Goal: Information Seeking & Learning: Learn about a topic

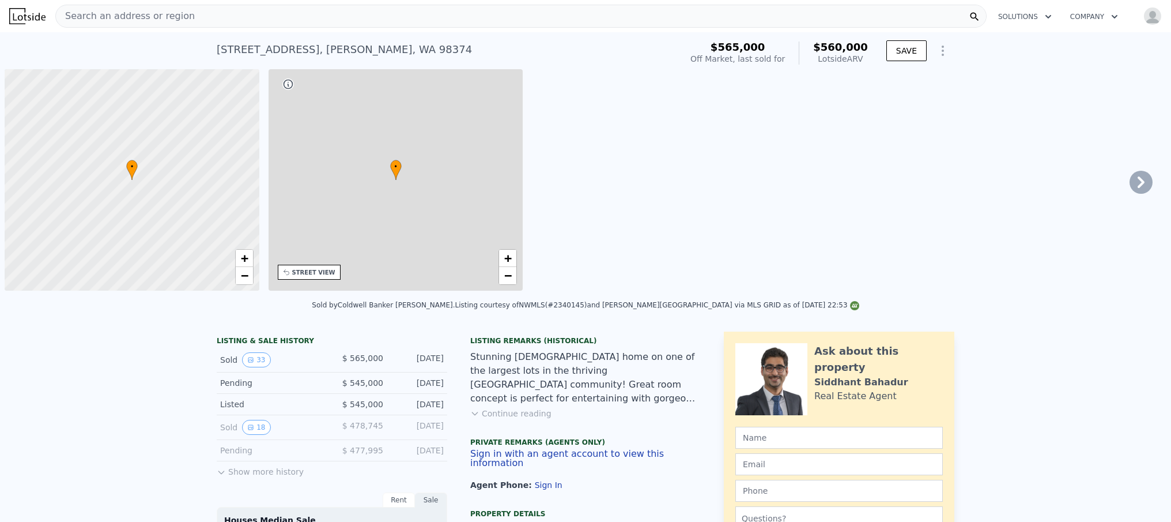
scroll to position [0, 5]
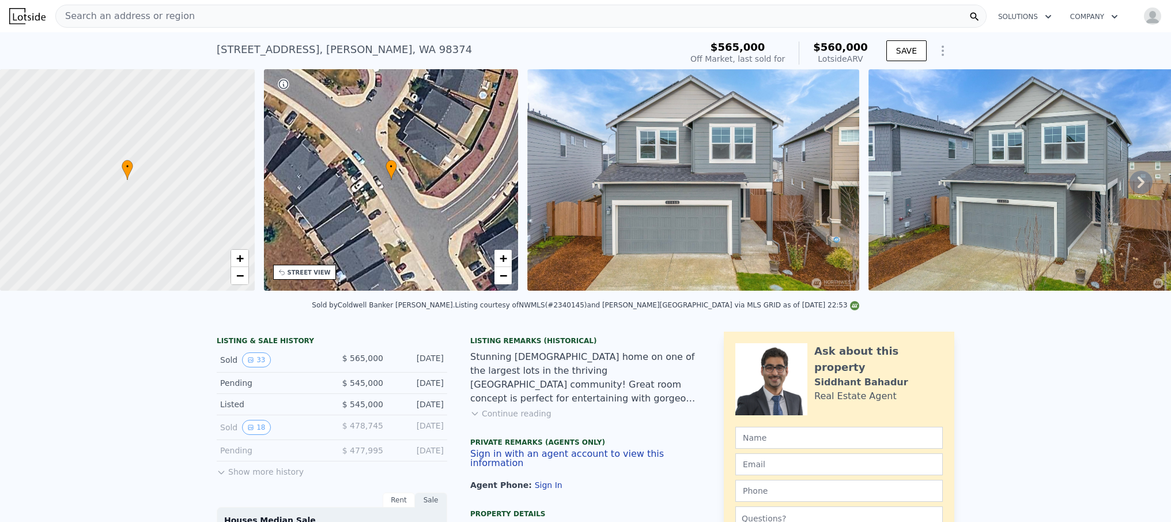
click at [351, 21] on div "Search an address or region" at bounding box center [521, 16] width 932 height 23
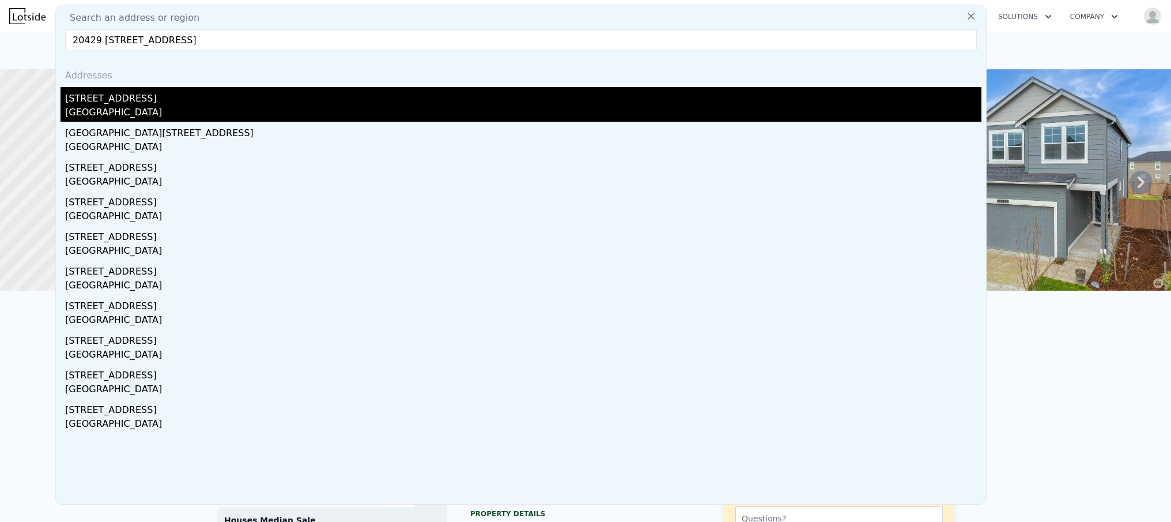
type input "20429 63Rd Pl W Lynnwood, WA 98036"
click at [205, 114] on div "Lynnwood, WA 98036" at bounding box center [523, 114] width 917 height 16
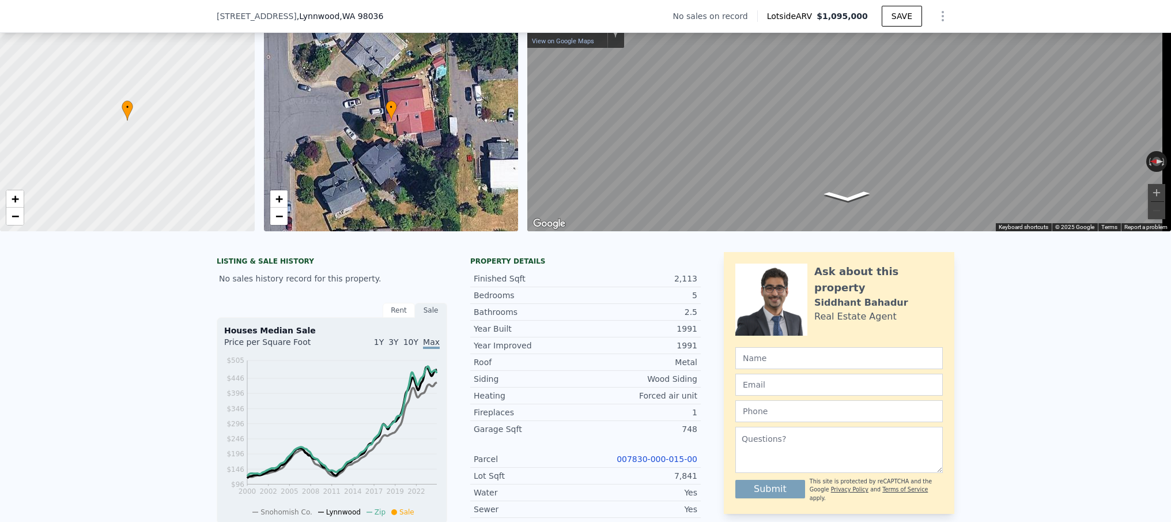
scroll to position [56, 0]
click at [425, 317] on div "Sale" at bounding box center [431, 309] width 32 height 15
drag, startPoint x: 394, startPoint y: 318, endPoint x: 413, endPoint y: 320, distance: 19.1
click at [394, 317] on div "Rent" at bounding box center [399, 309] width 32 height 15
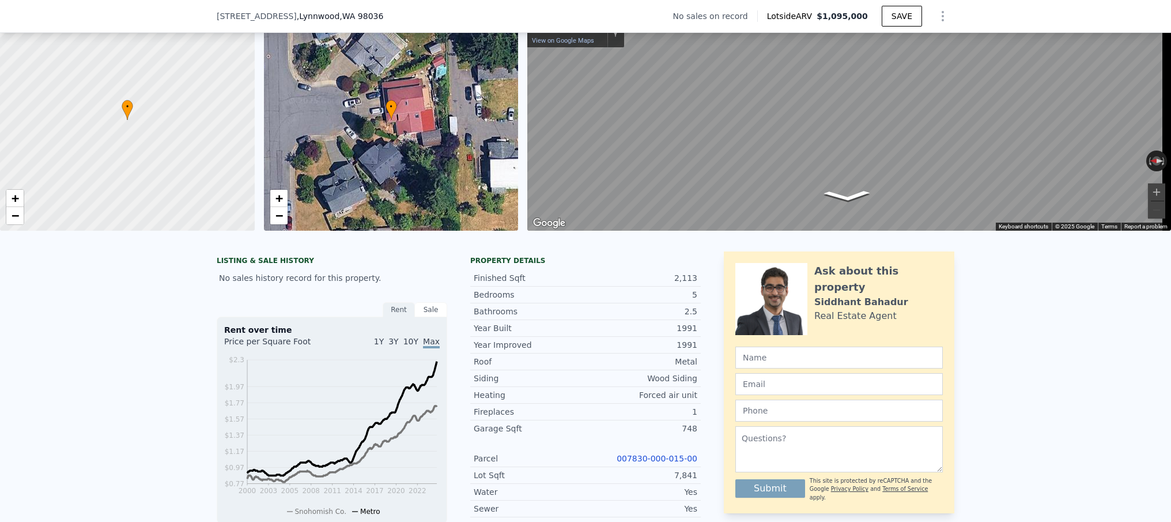
click at [431, 317] on div "Sale" at bounding box center [431, 309] width 32 height 15
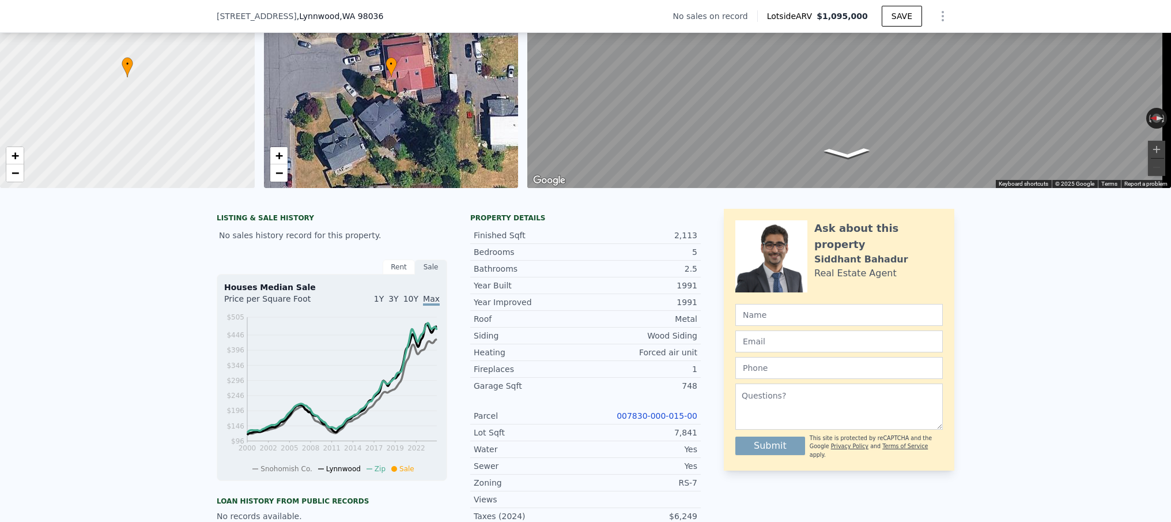
scroll to position [109, 0]
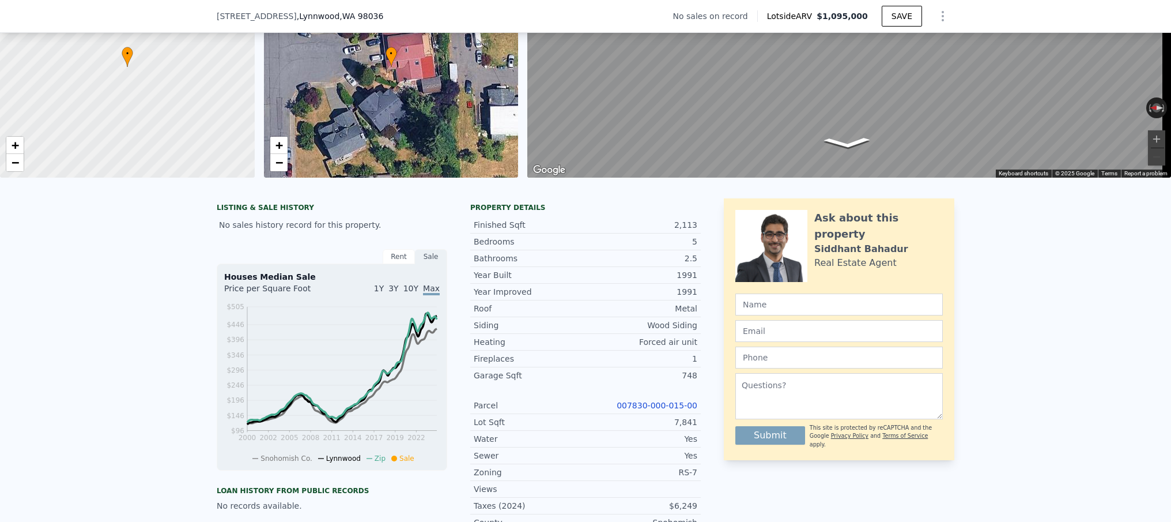
click at [255, 296] on div "Price per Square Foot" at bounding box center [278, 291] width 108 height 18
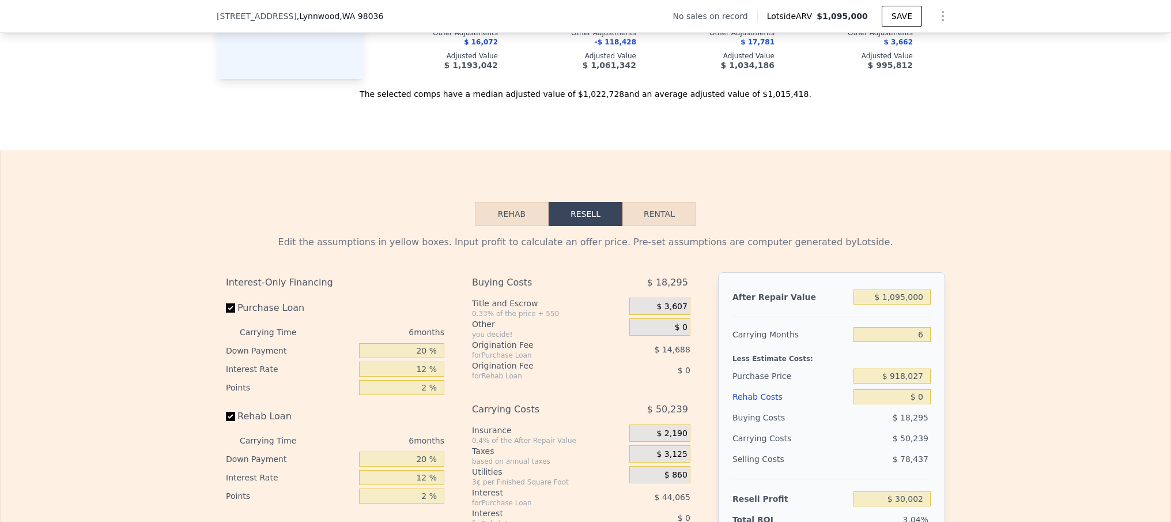
scroll to position [1444, 0]
click at [653, 225] on button "Rental" at bounding box center [660, 213] width 74 height 24
select select "30"
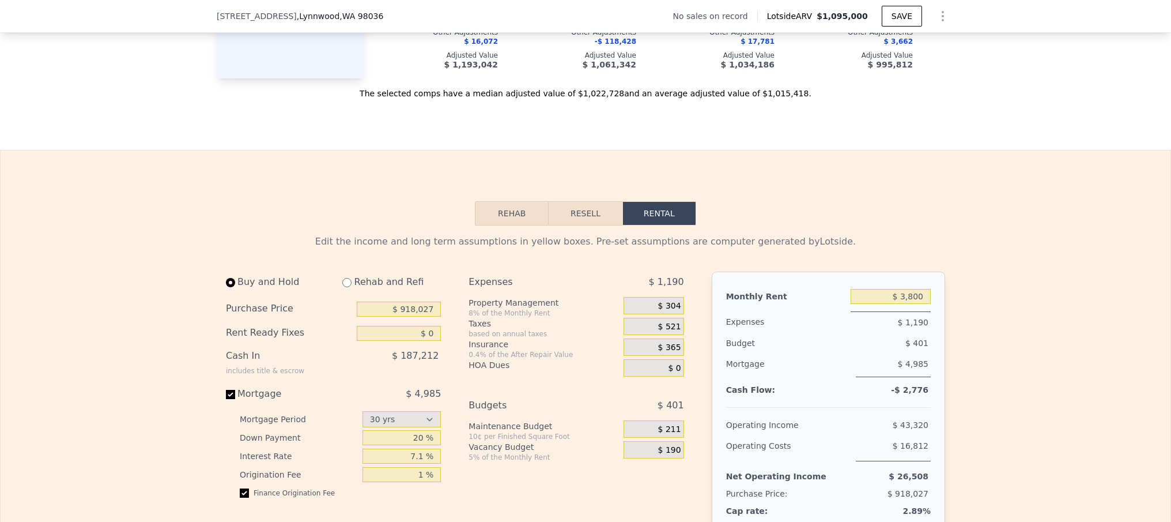
click at [581, 225] on button "Resell" at bounding box center [585, 213] width 73 height 24
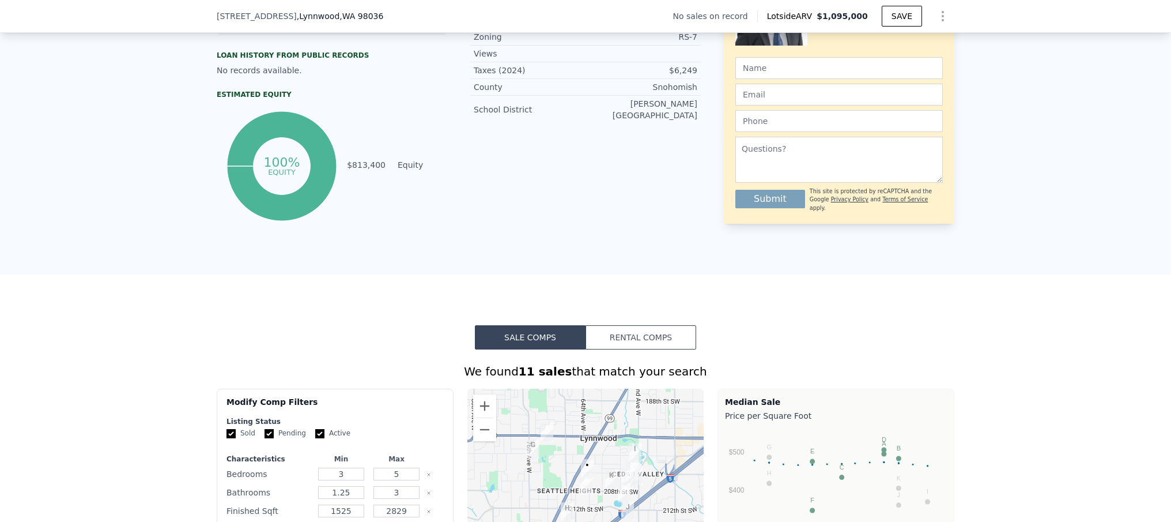
scroll to position [318, 0]
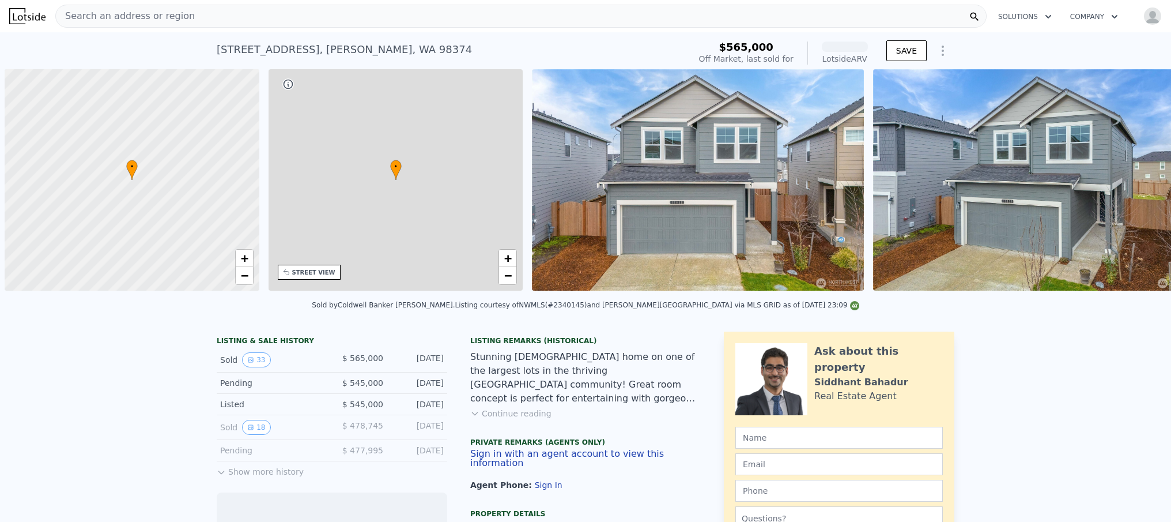
scroll to position [0, 5]
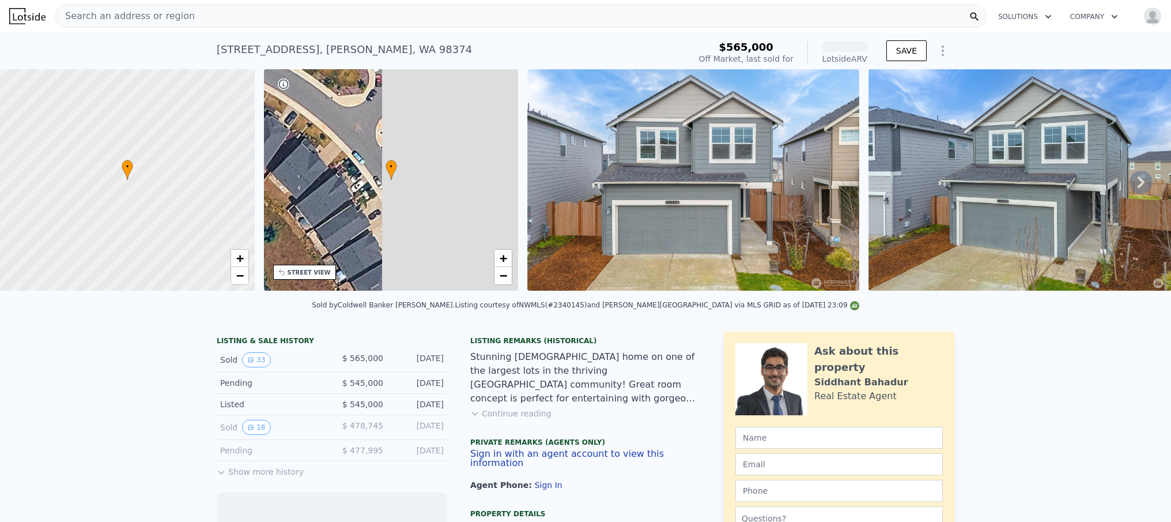
click at [270, 18] on div "Search an address or region" at bounding box center [521, 16] width 932 height 23
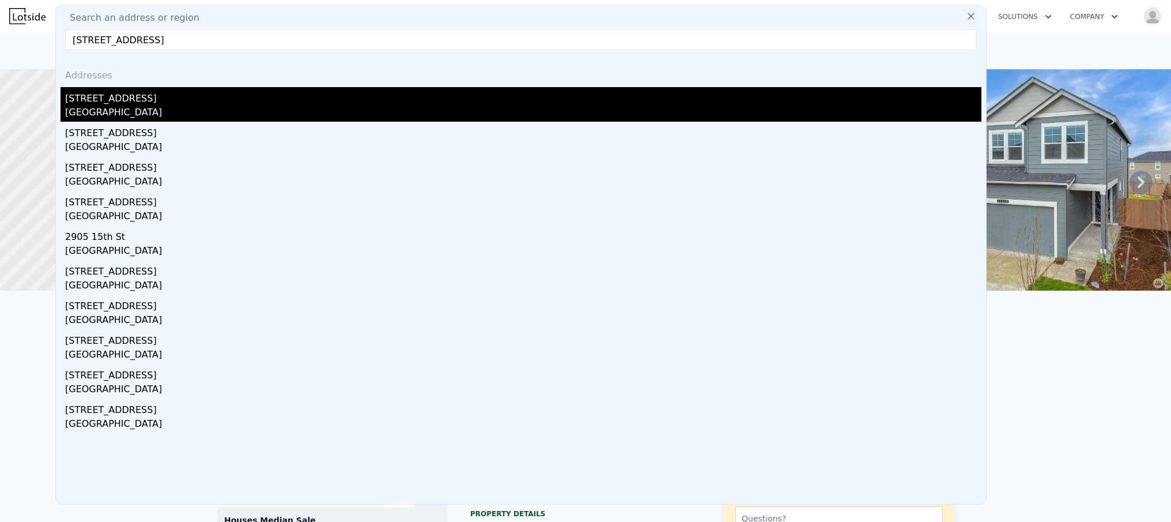
type input "[STREET_ADDRESS]"
click at [126, 108] on div "[GEOGRAPHIC_DATA]" at bounding box center [523, 114] width 917 height 16
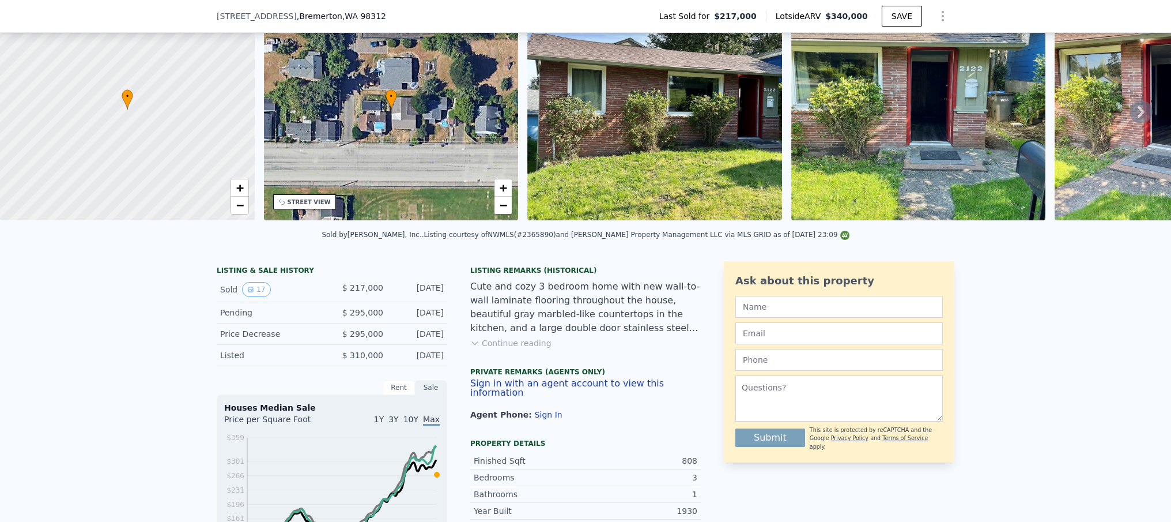
scroll to position [126, 0]
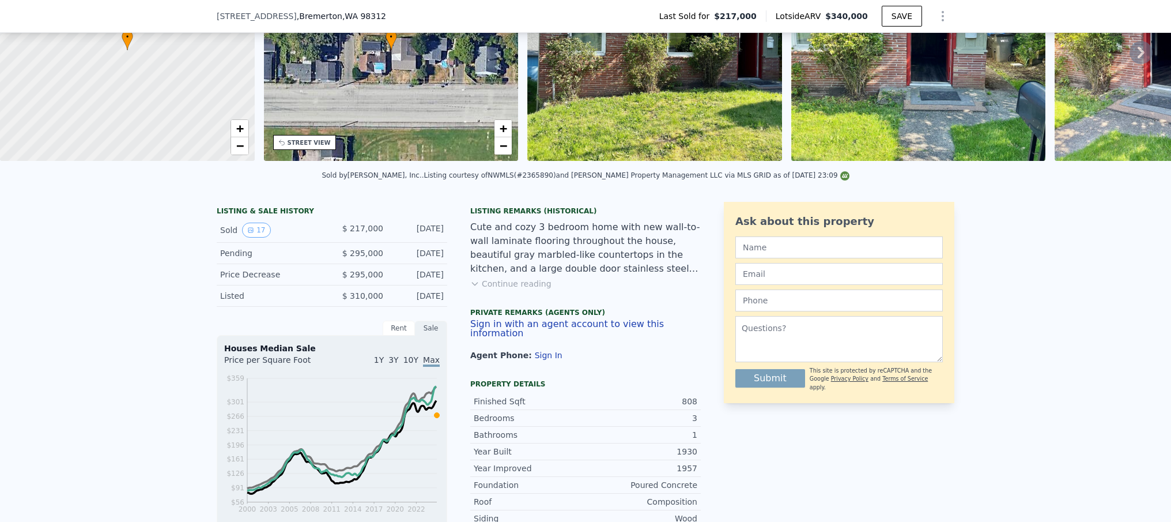
click at [514, 289] on button "Continue reading" at bounding box center [510, 284] width 81 height 12
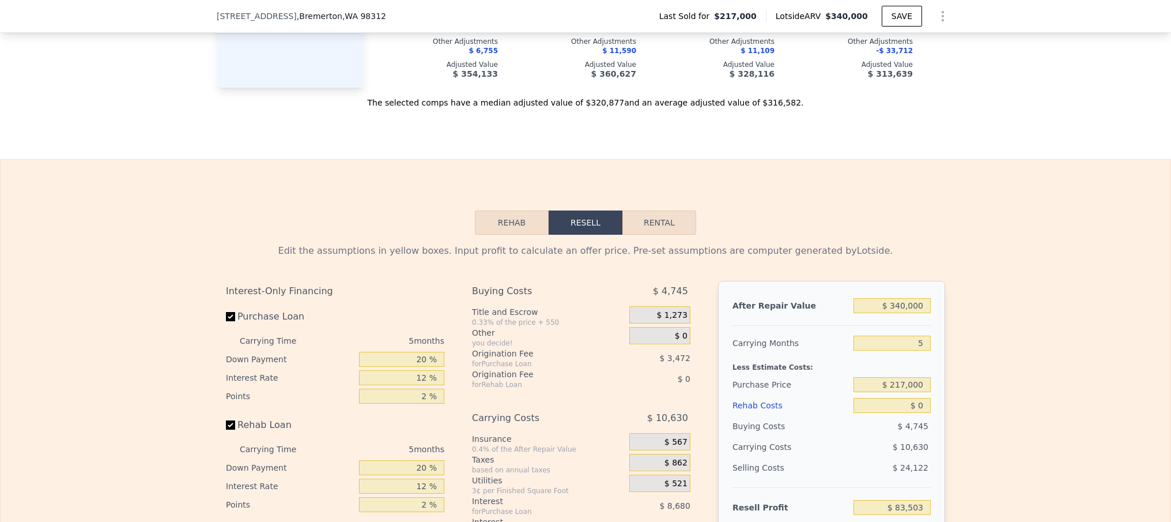
scroll to position [1570, 0]
click at [664, 216] on button "Rental" at bounding box center [660, 222] width 74 height 24
select select "30"
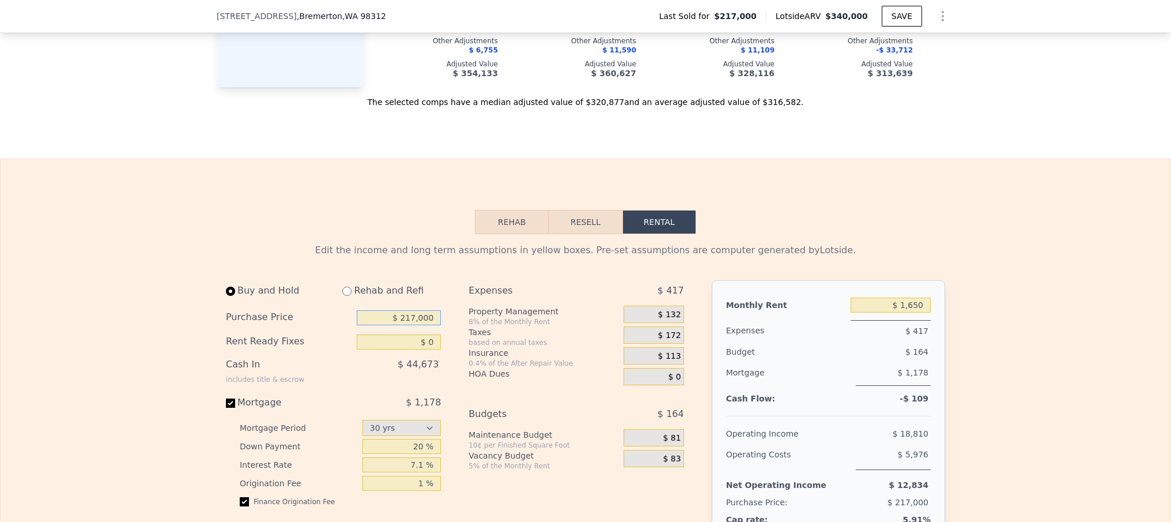
click at [411, 315] on input "$ 217,000" at bounding box center [399, 317] width 84 height 15
type input "$ 270,000"
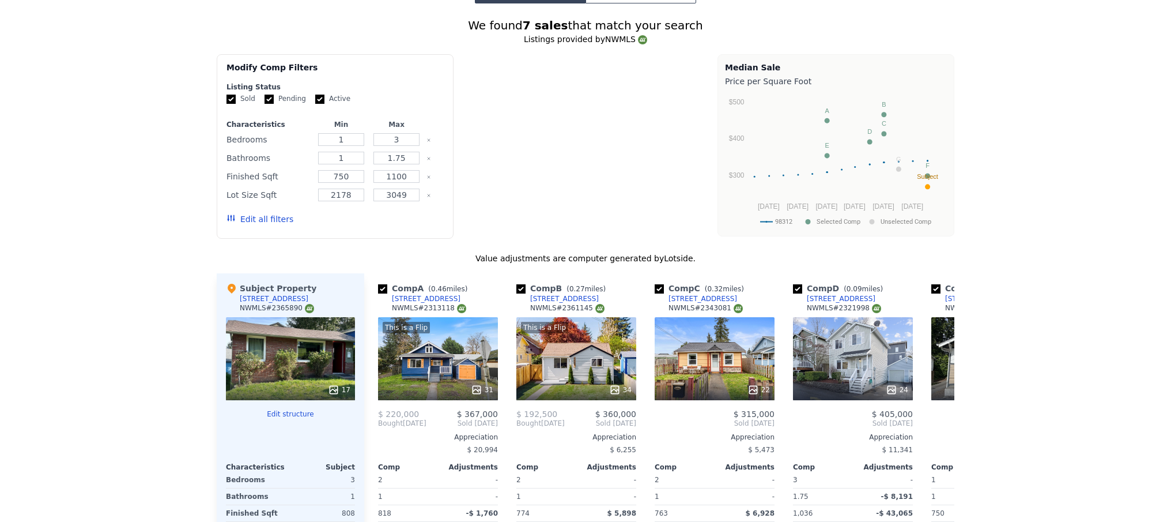
scroll to position [0, 0]
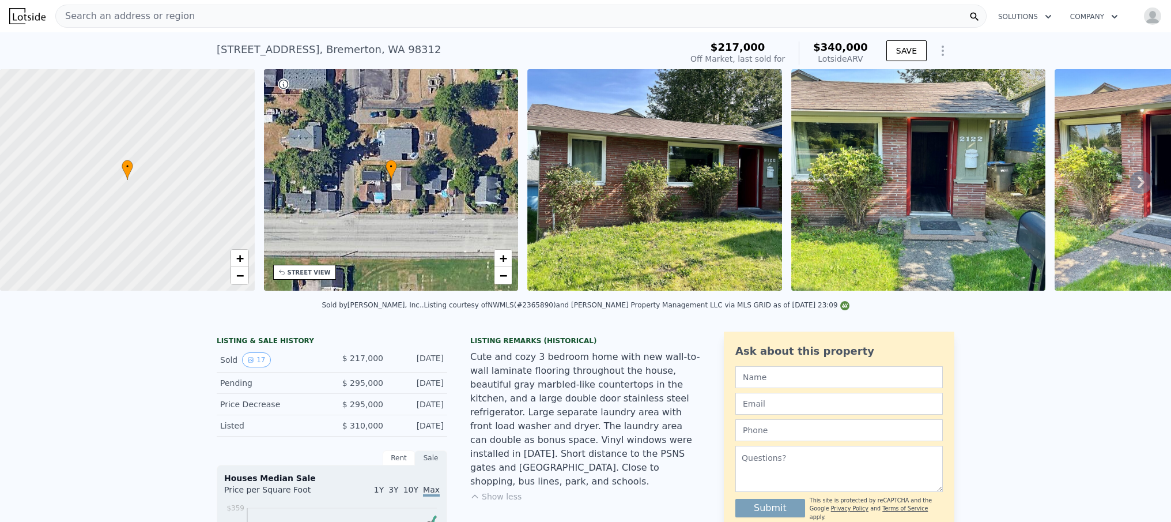
click at [236, 23] on div "Search an address or region" at bounding box center [521, 16] width 932 height 23
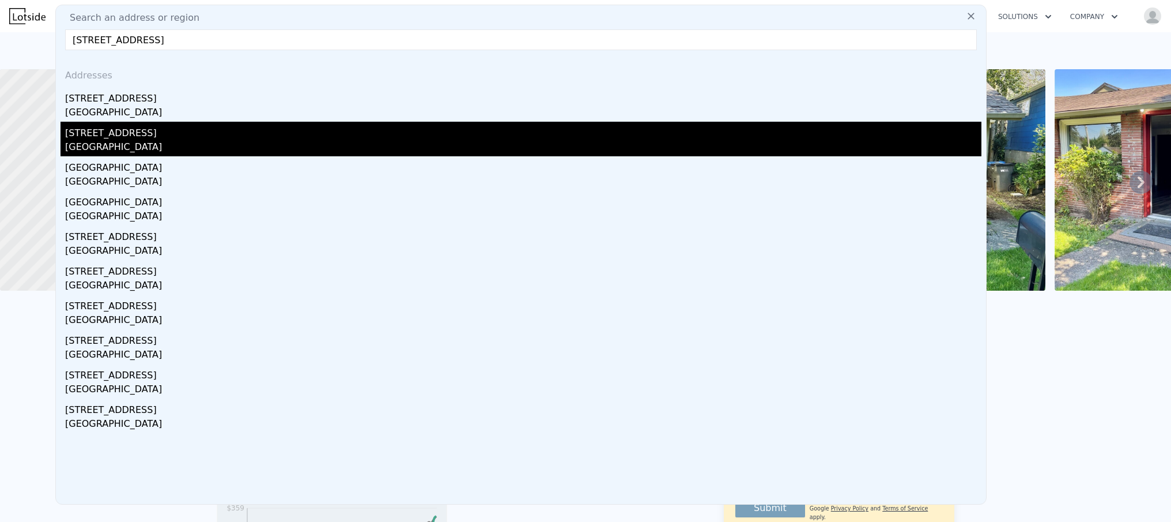
type input "[STREET_ADDRESS]"
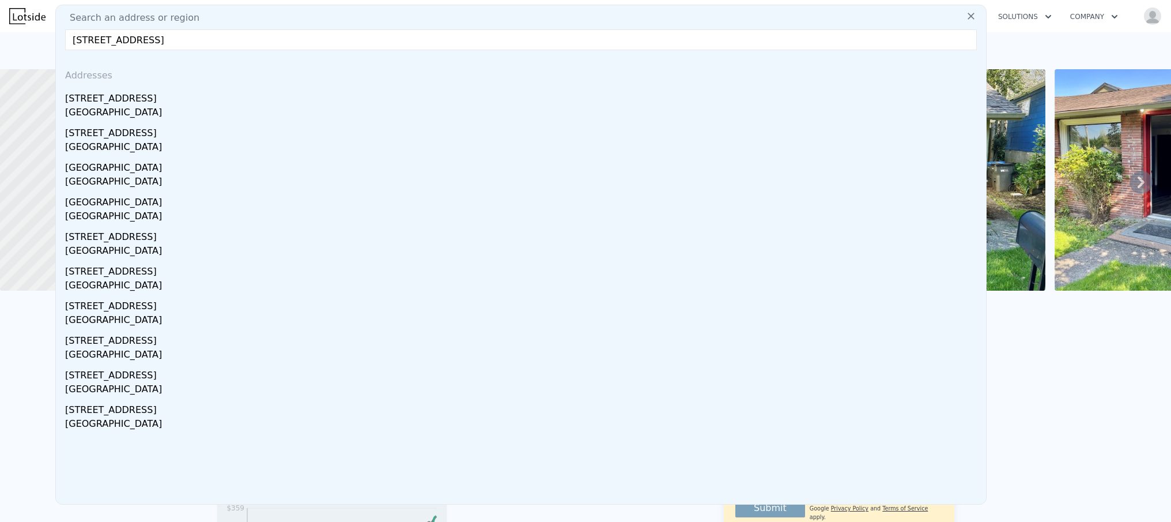
click at [135, 133] on div "[STREET_ADDRESS]" at bounding box center [523, 131] width 917 height 18
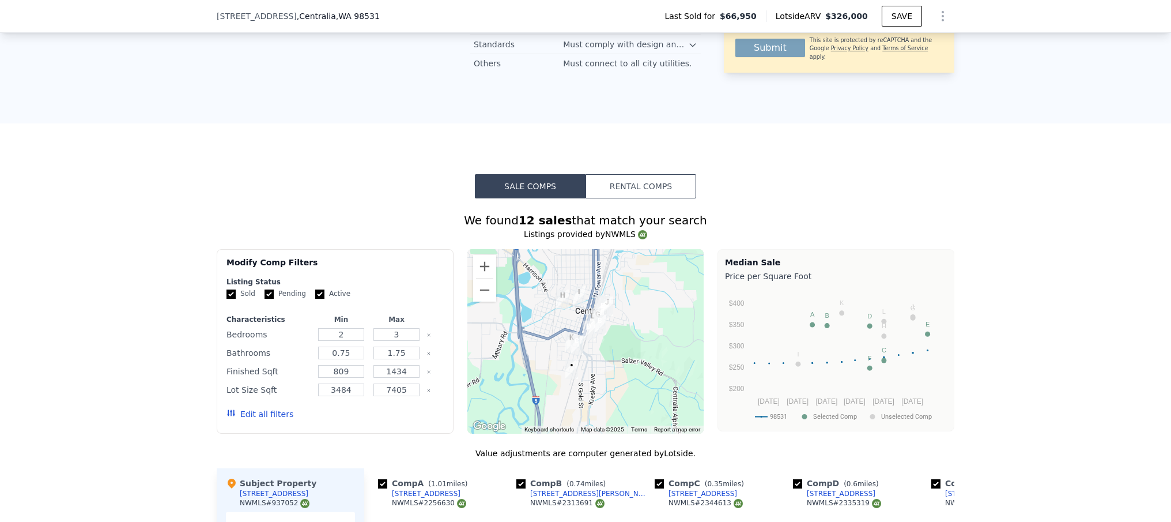
scroll to position [1027, 0]
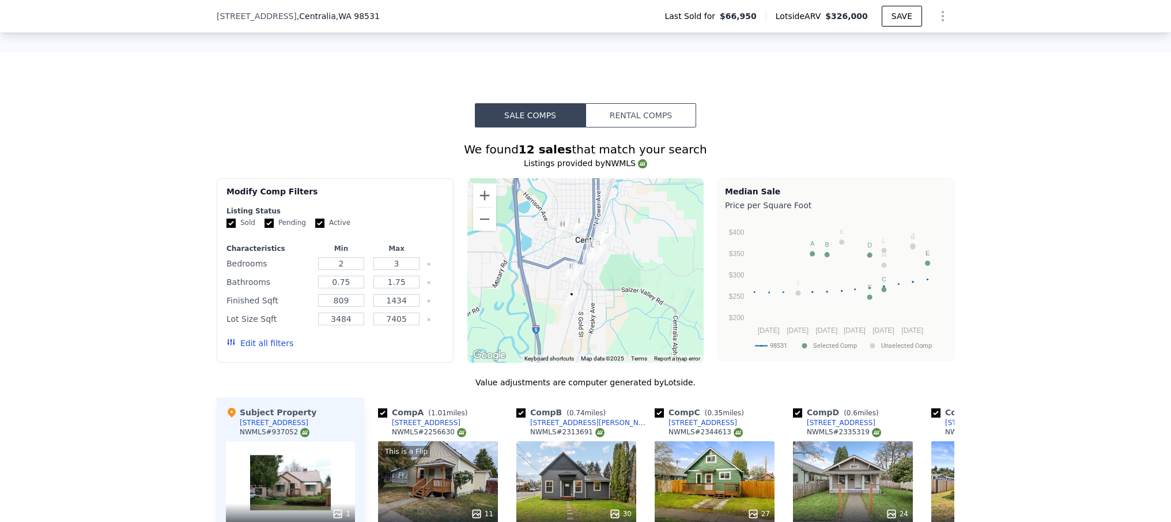
click at [635, 119] on button "Rental Comps" at bounding box center [641, 115] width 111 height 24
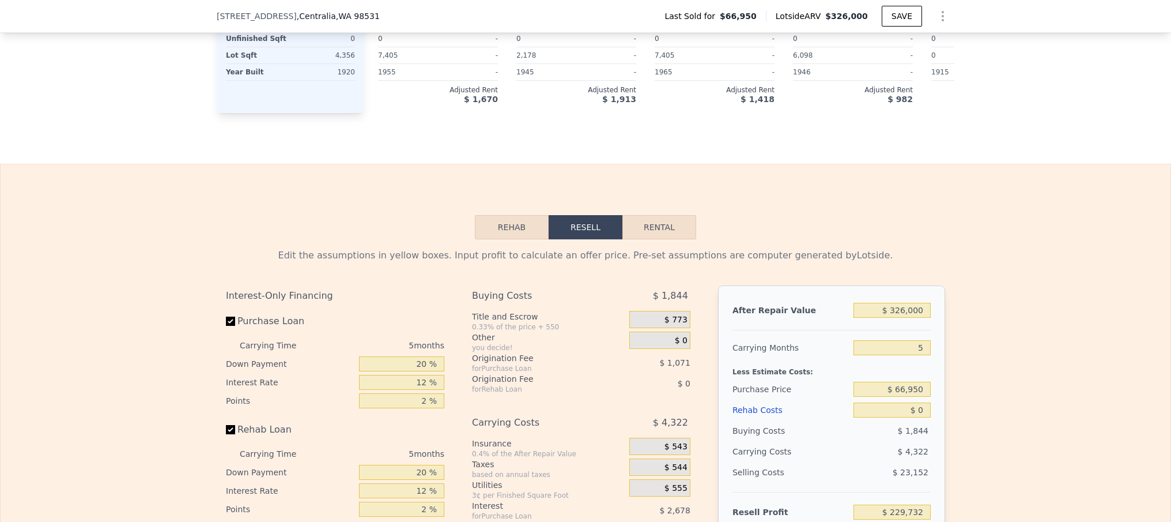
scroll to position [1640, 0]
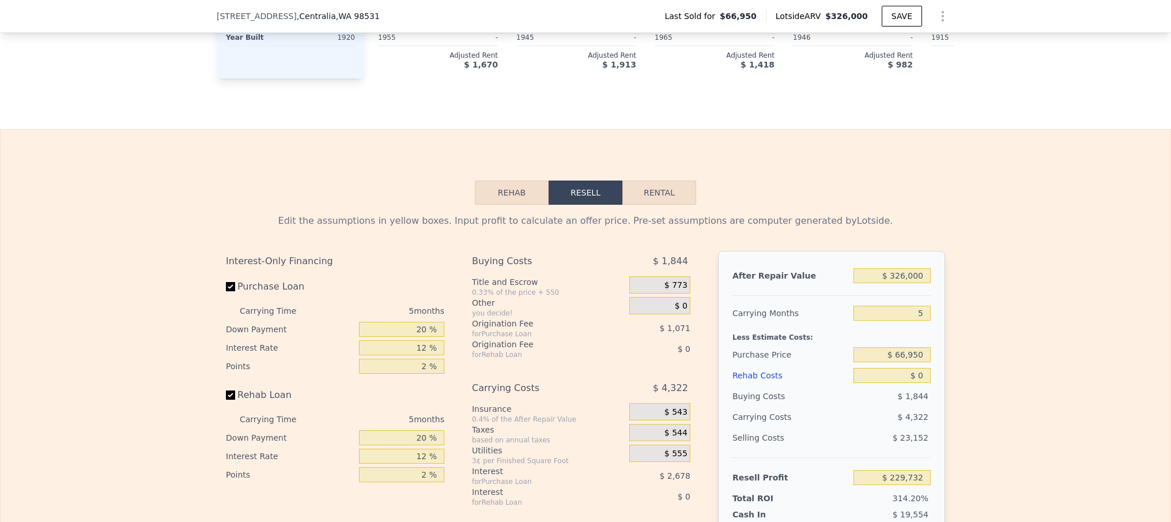
click at [652, 205] on button "Rental" at bounding box center [660, 192] width 74 height 24
select select "30"
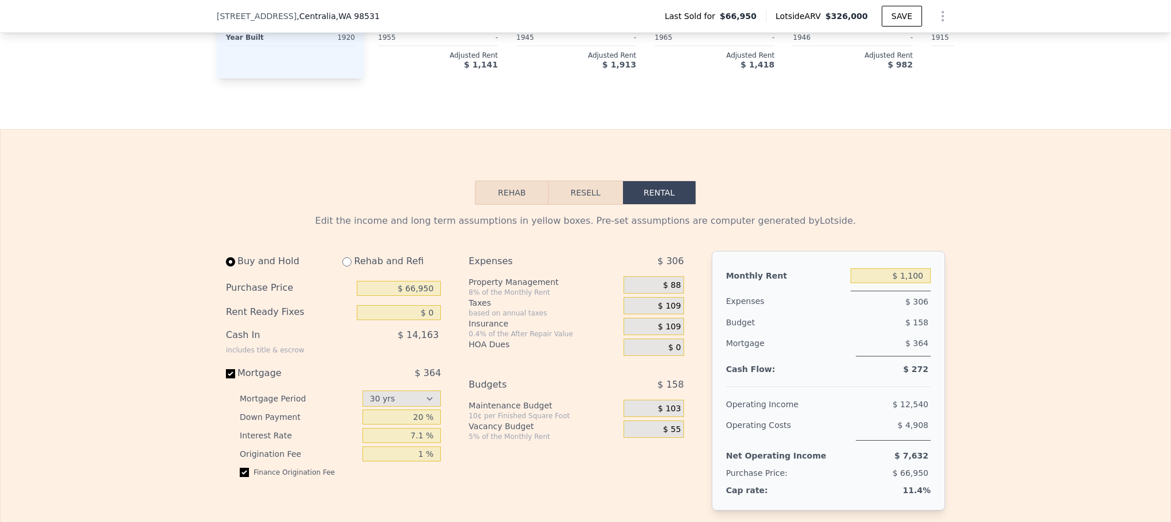
type input "1080"
type input "$ 1,100"
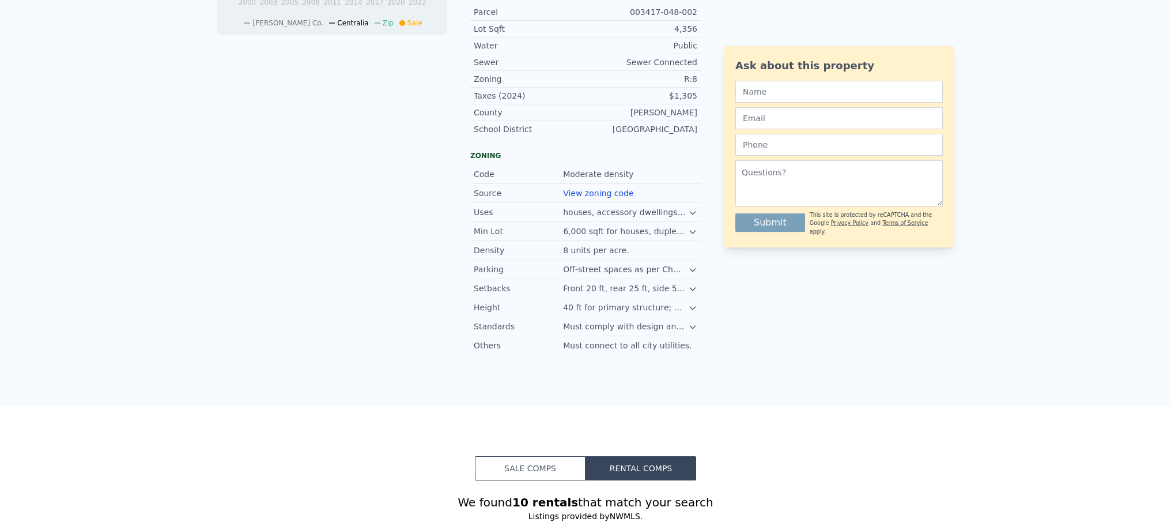
scroll to position [0, 0]
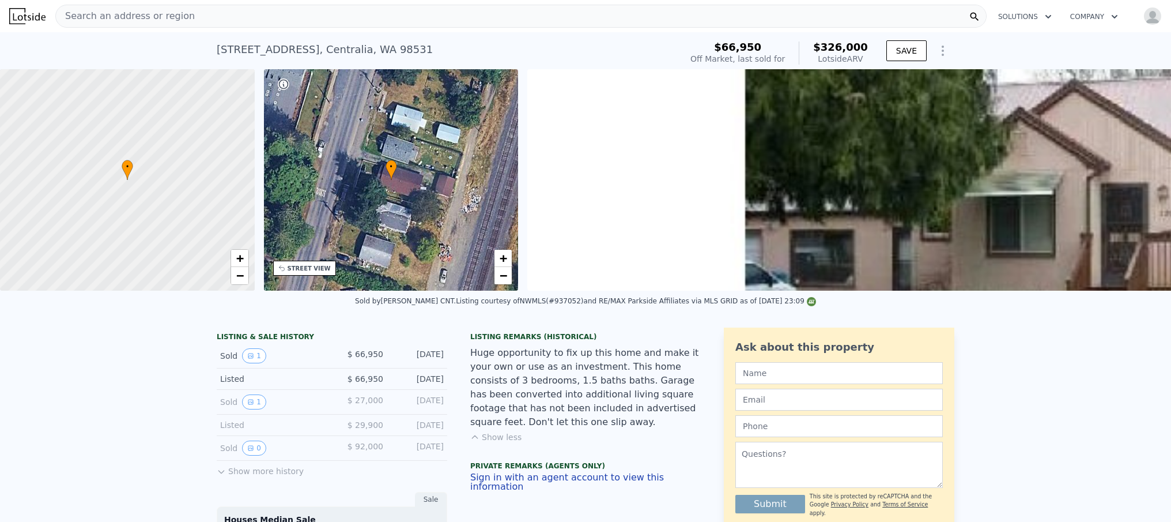
type input "790"
type input "$ 1,200"
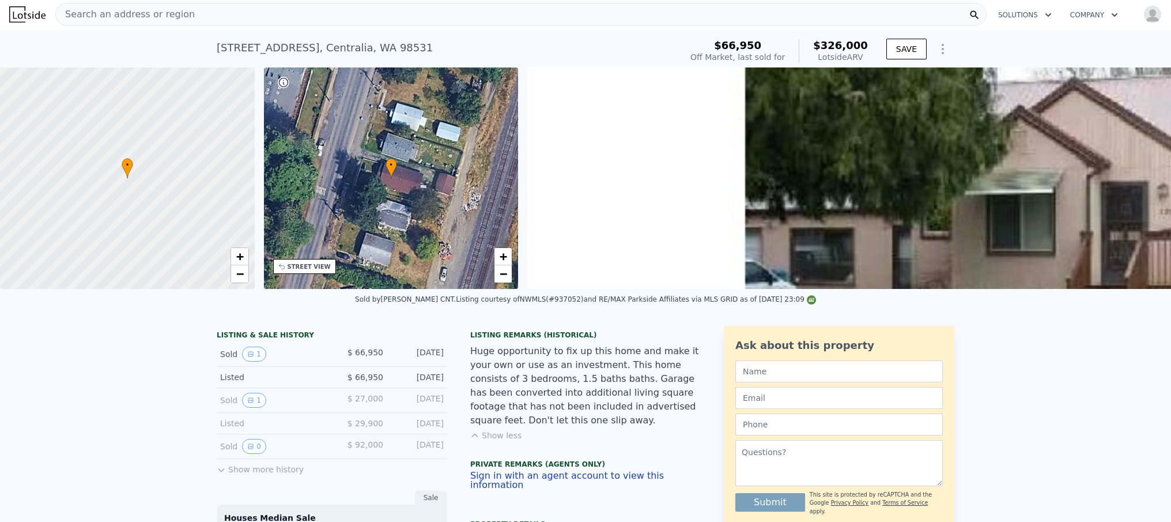
scroll to position [2, 0]
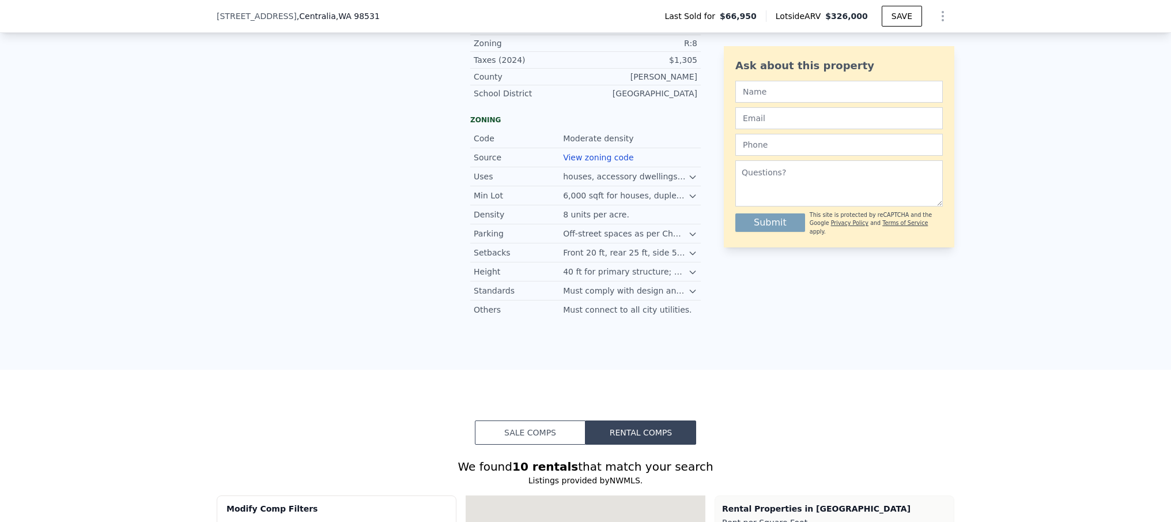
type input "675"
type input "$ 1,150"
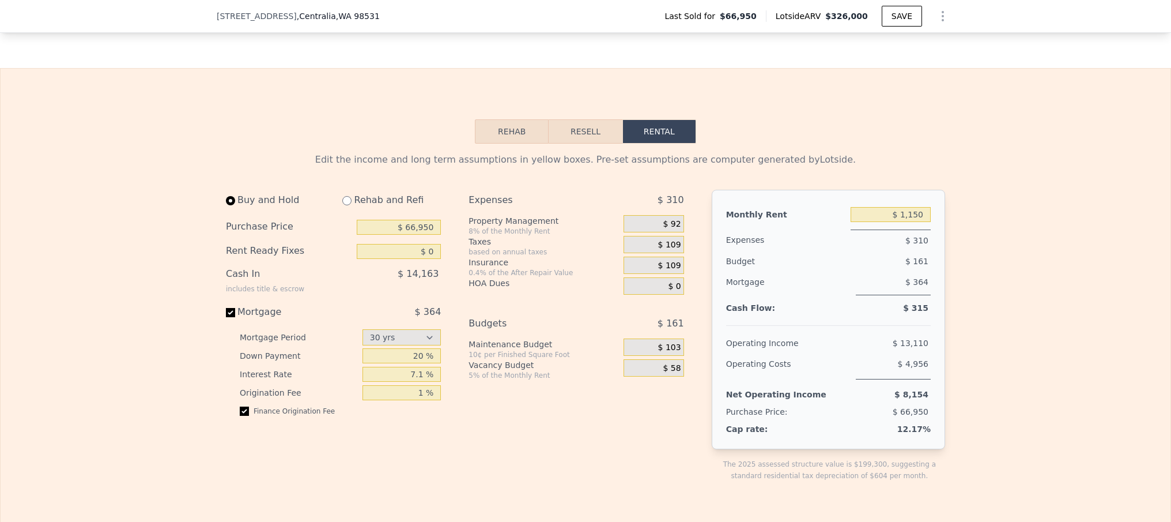
scroll to position [1730, 0]
